Goal: Navigation & Orientation: Find specific page/section

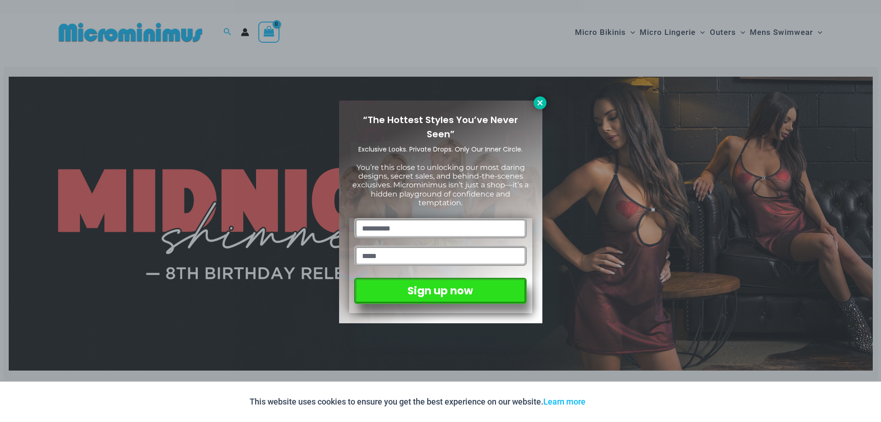
click at [543, 99] on icon at bounding box center [540, 103] width 8 height 8
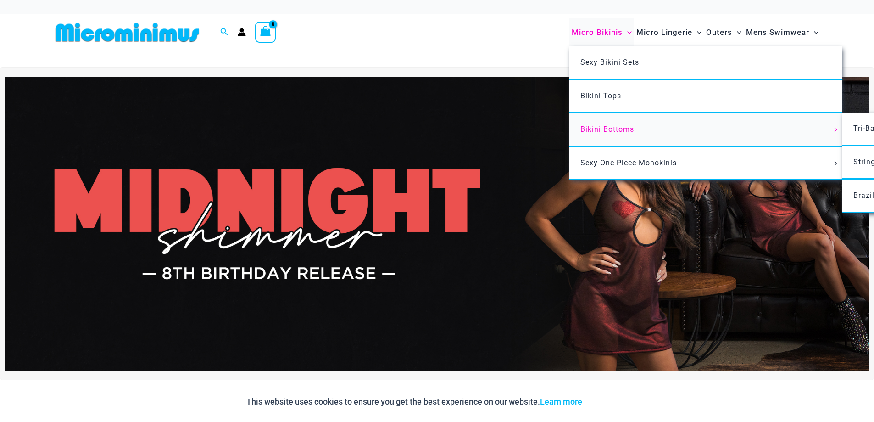
click at [598, 128] on span "Bikini Bottoms" at bounding box center [607, 129] width 54 height 9
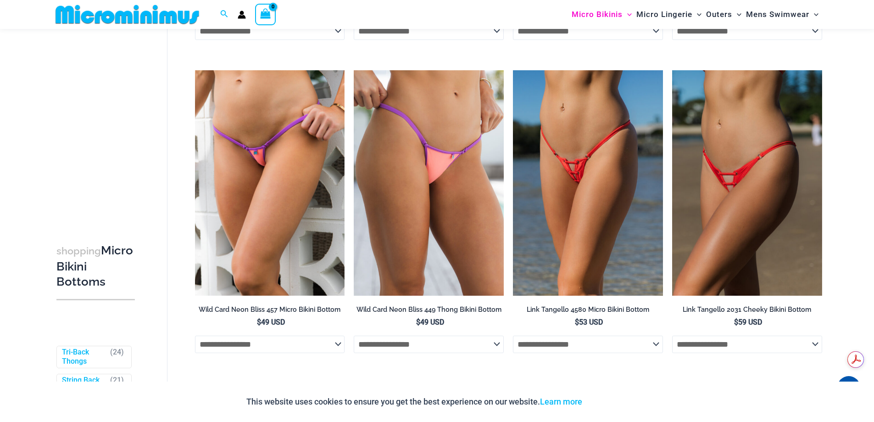
scroll to position [1052, 0]
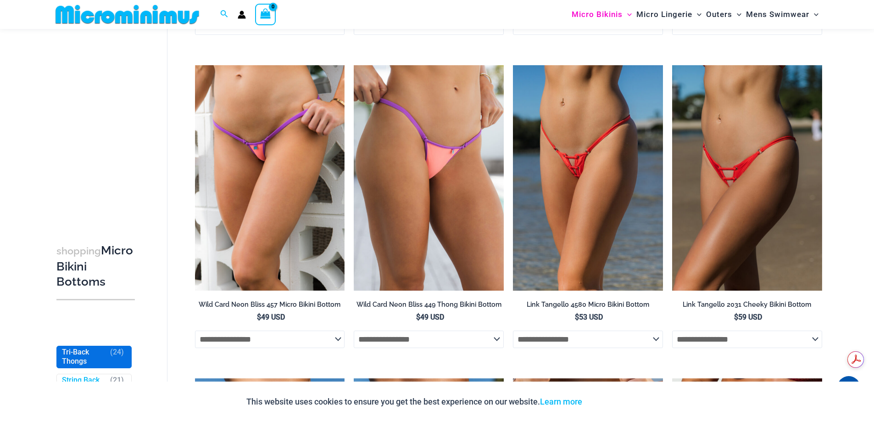
click at [85, 360] on link "Tri-Back Thongs" at bounding box center [84, 356] width 44 height 19
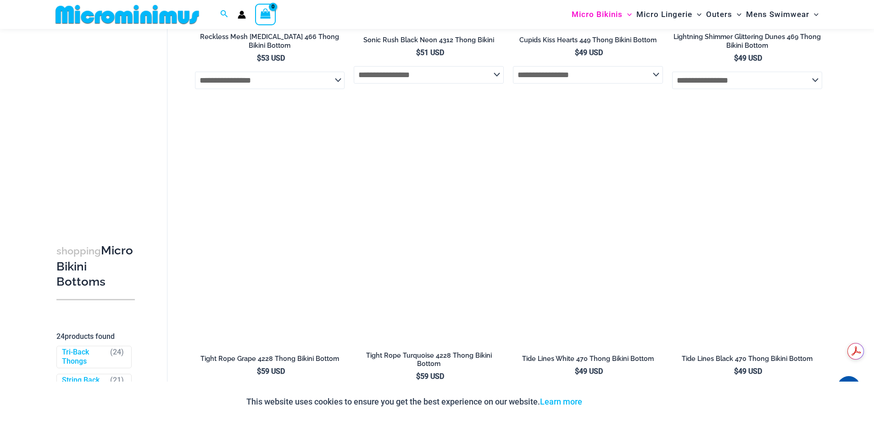
scroll to position [1514, 0]
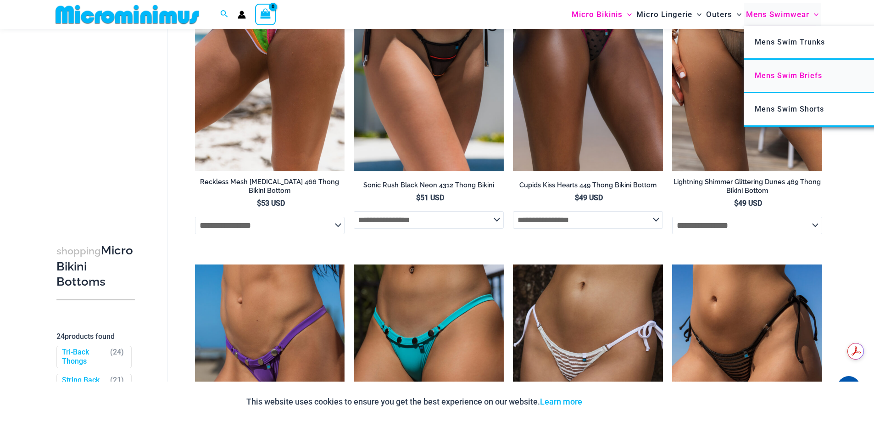
click at [779, 76] on span "Mens Swim Briefs" at bounding box center [788, 75] width 67 height 9
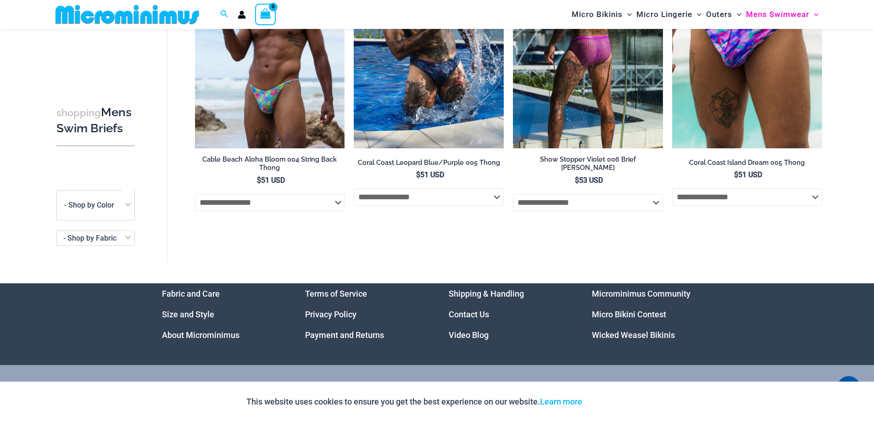
scroll to position [427, 0]
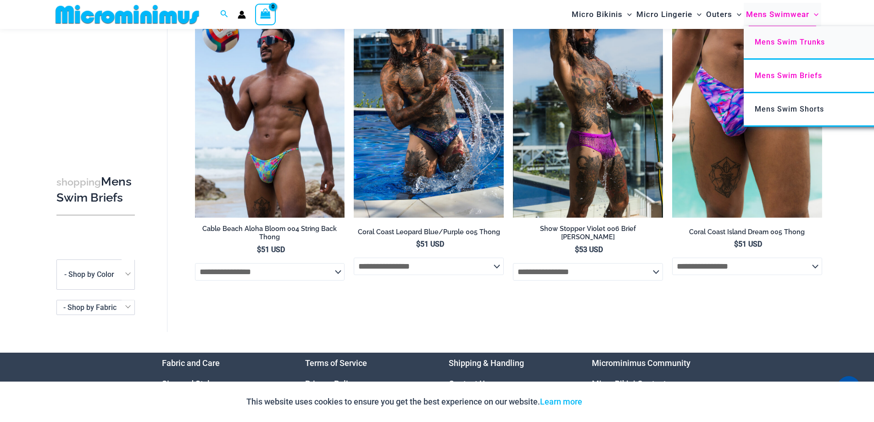
click at [768, 43] on span "Mens Swim Trunks" at bounding box center [790, 42] width 70 height 9
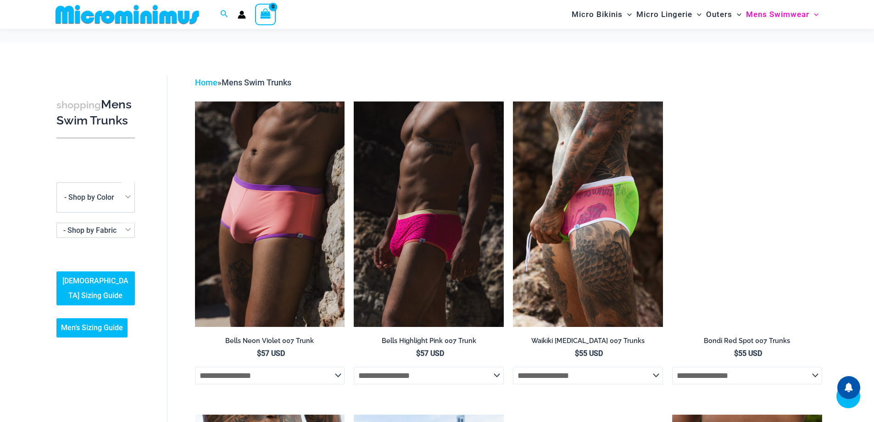
scroll to position [638, 0]
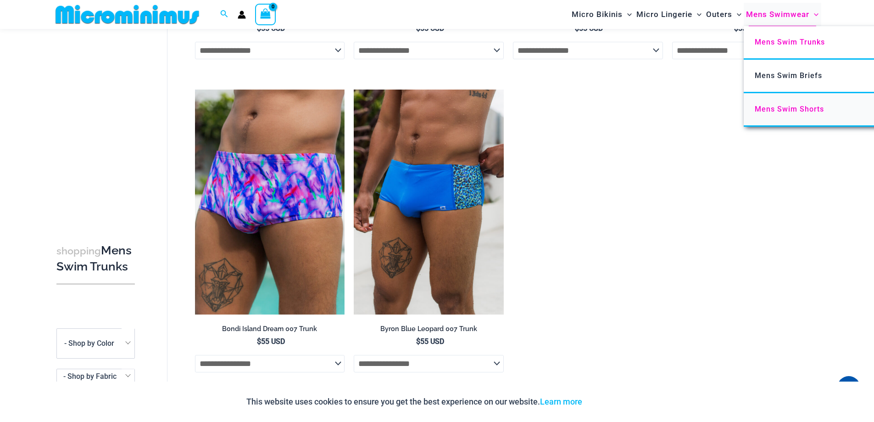
click at [800, 111] on span "Mens Swim Shorts" at bounding box center [789, 109] width 69 height 9
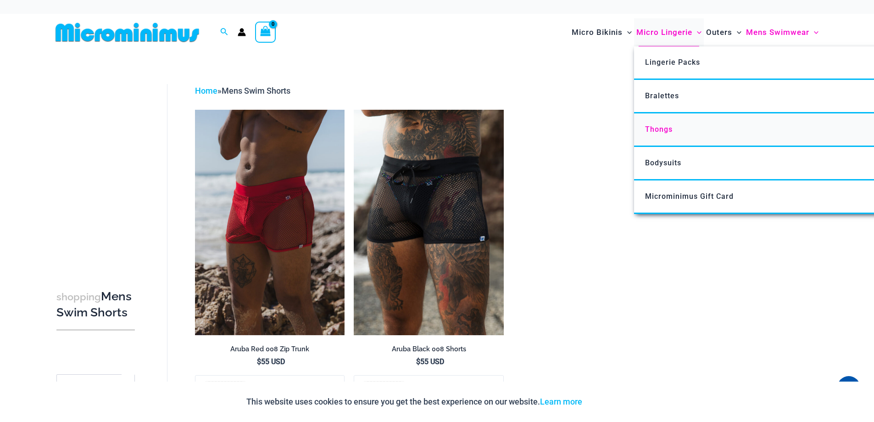
click at [667, 130] on span "Thongs" at bounding box center [659, 129] width 28 height 9
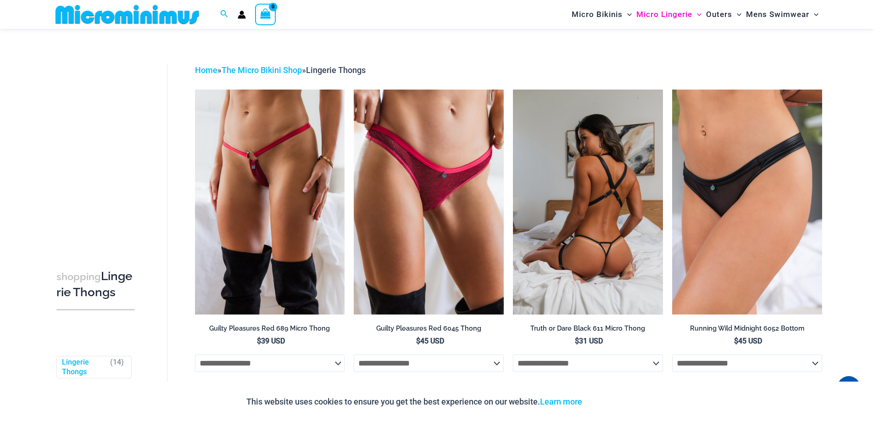
scroll to position [176, 0]
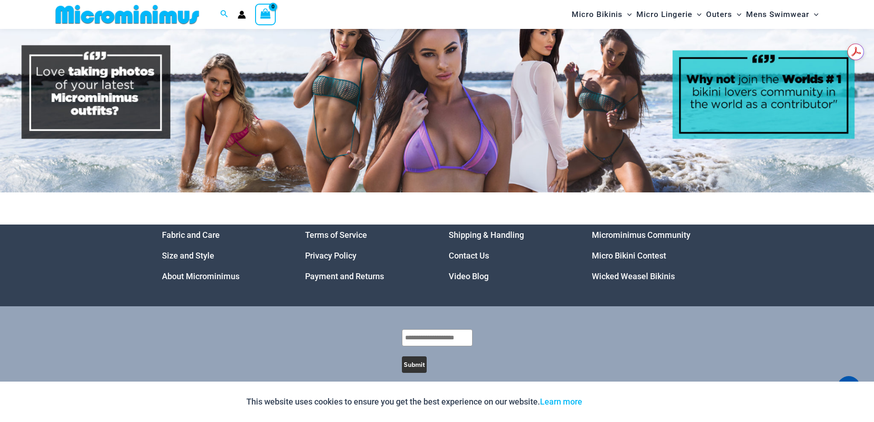
click at [211, 271] on link "About Microminimus" at bounding box center [201, 276] width 78 height 10
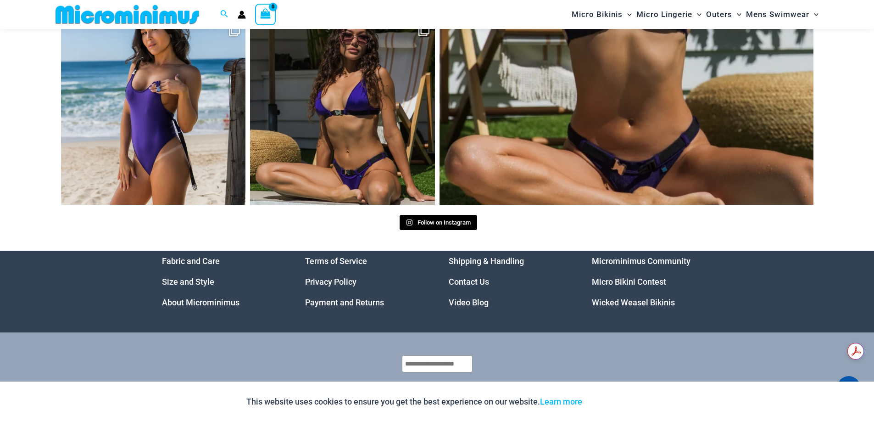
scroll to position [1150, 0]
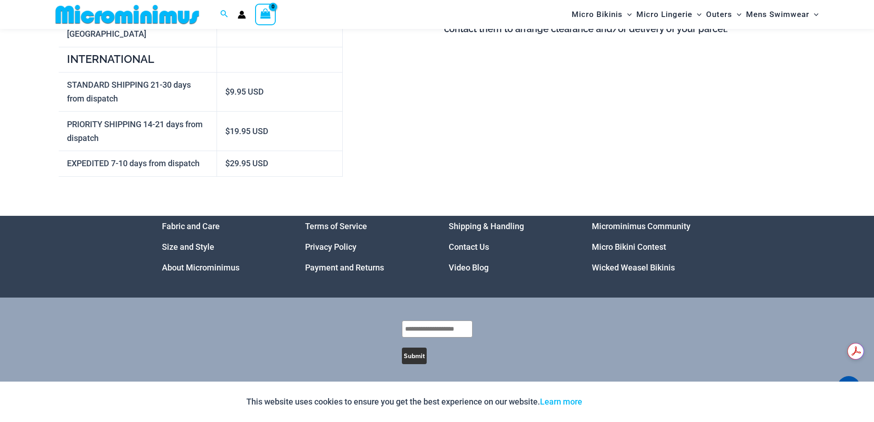
scroll to position [510, 0]
